Goal: Task Accomplishment & Management: Manage account settings

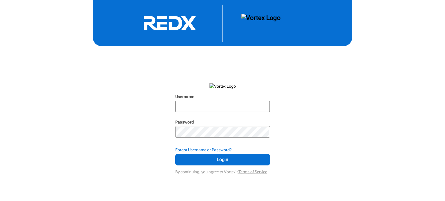
click at [223, 105] on input "Username" at bounding box center [222, 106] width 93 height 10
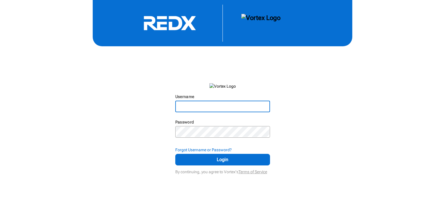
click at [223, 105] on input "Username" at bounding box center [222, 106] width 93 height 10
